Goal: Register for event/course

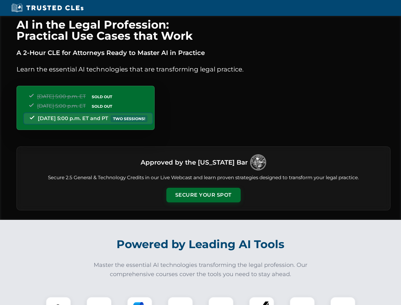
click at [203, 195] on button "Secure Your Spot" at bounding box center [203, 195] width 74 height 15
click at [58, 301] on img at bounding box center [58, 309] width 18 height 18
click at [99, 301] on div at bounding box center [98, 309] width 25 height 25
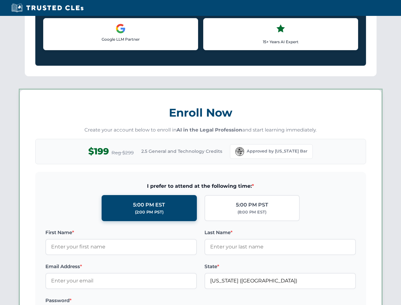
click at [180, 301] on label "Password *" at bounding box center [120, 301] width 151 height 8
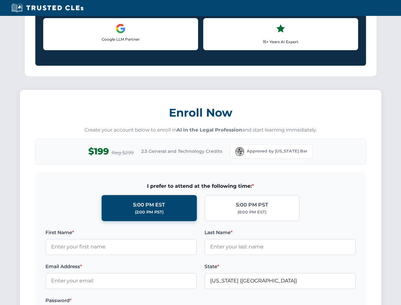
scroll to position [623, 0]
